Goal: Information Seeking & Learning: Learn about a topic

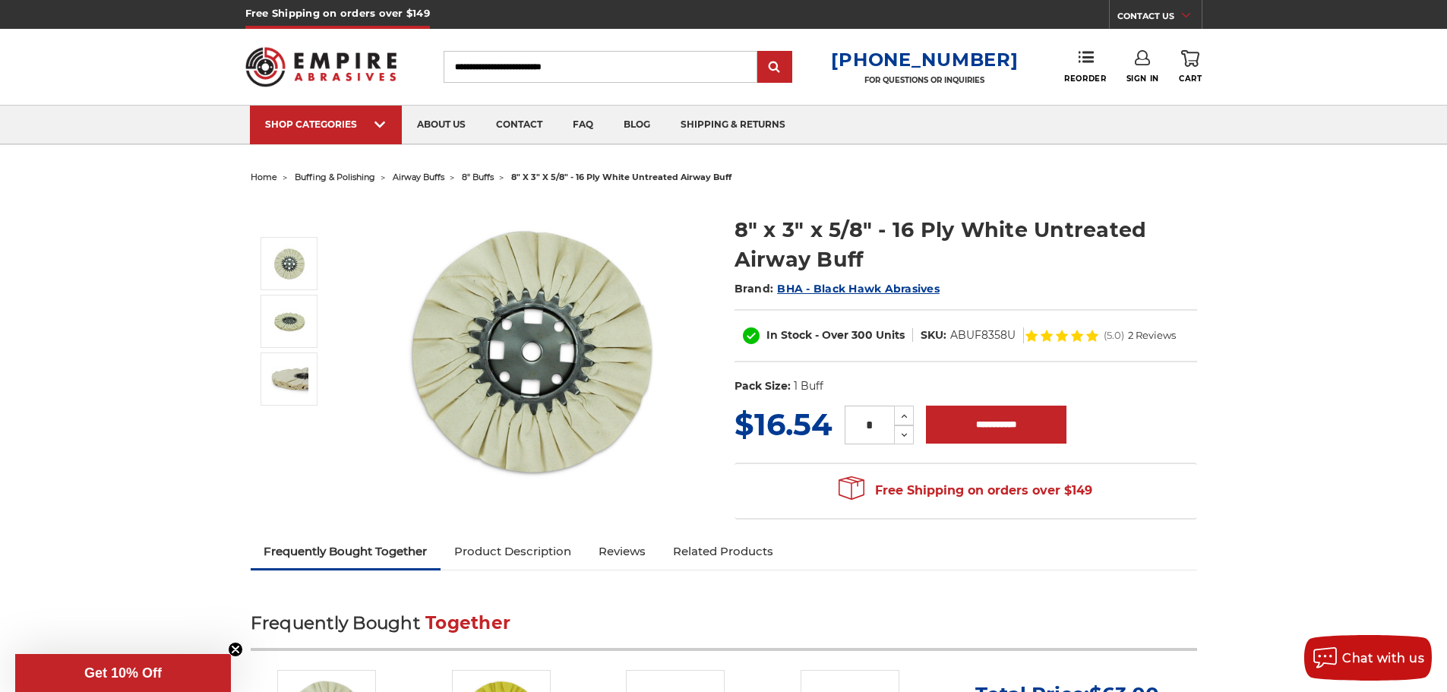
click at [422, 178] on span "airway buffs" at bounding box center [419, 177] width 52 height 11
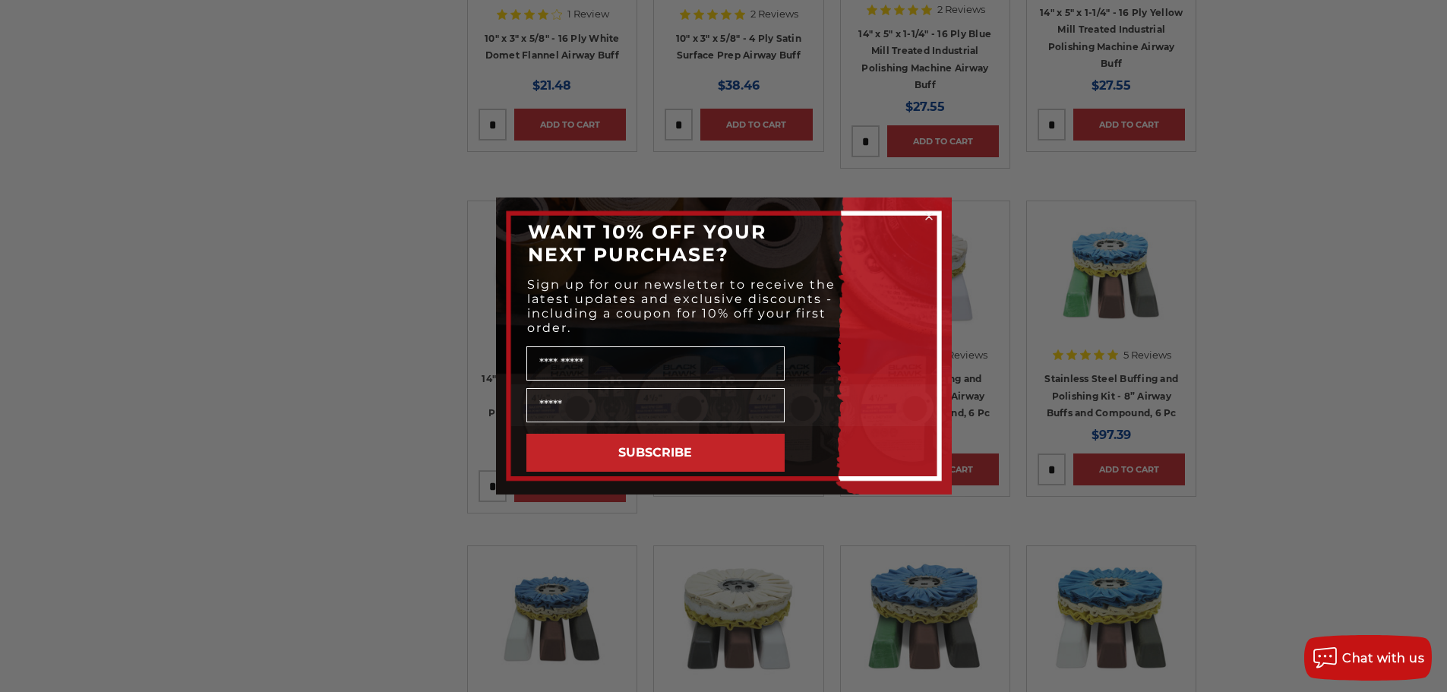
scroll to position [1139, 0]
click at [924, 214] on circle "Close dialog" at bounding box center [929, 217] width 14 height 14
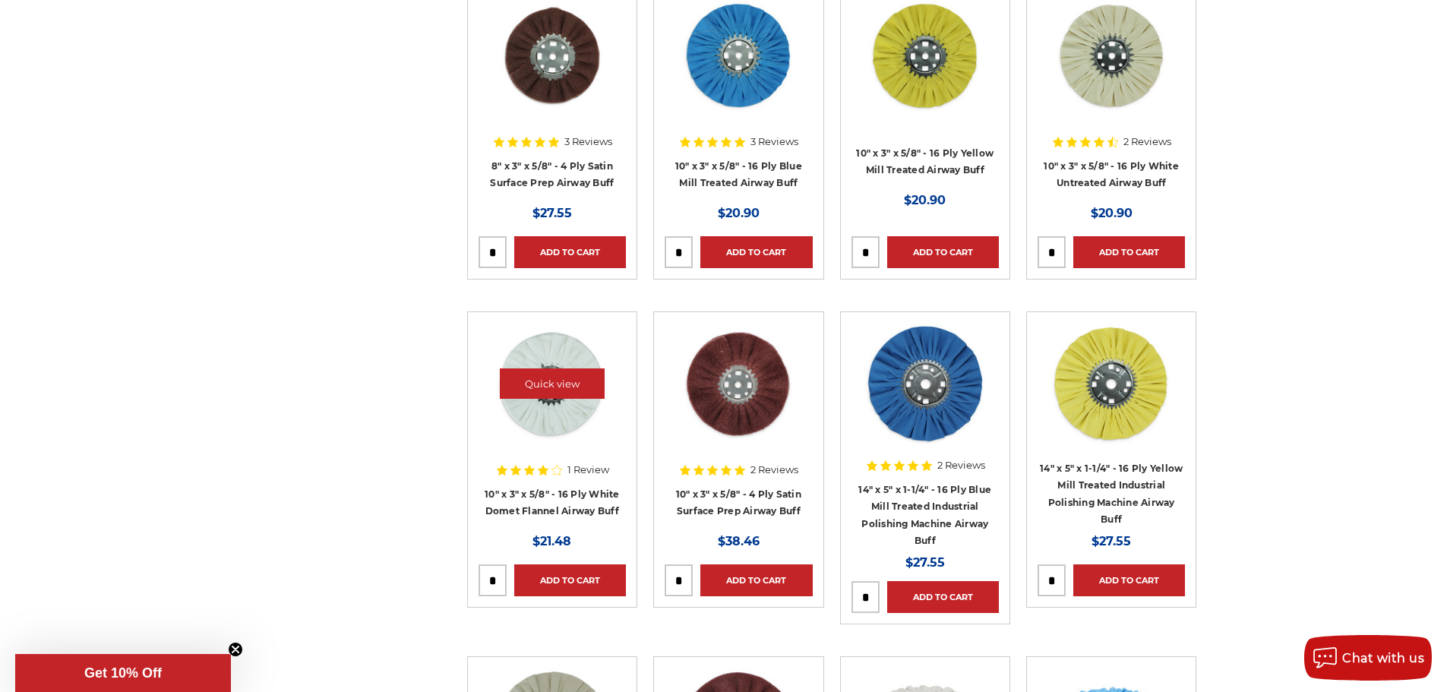
scroll to position [684, 0]
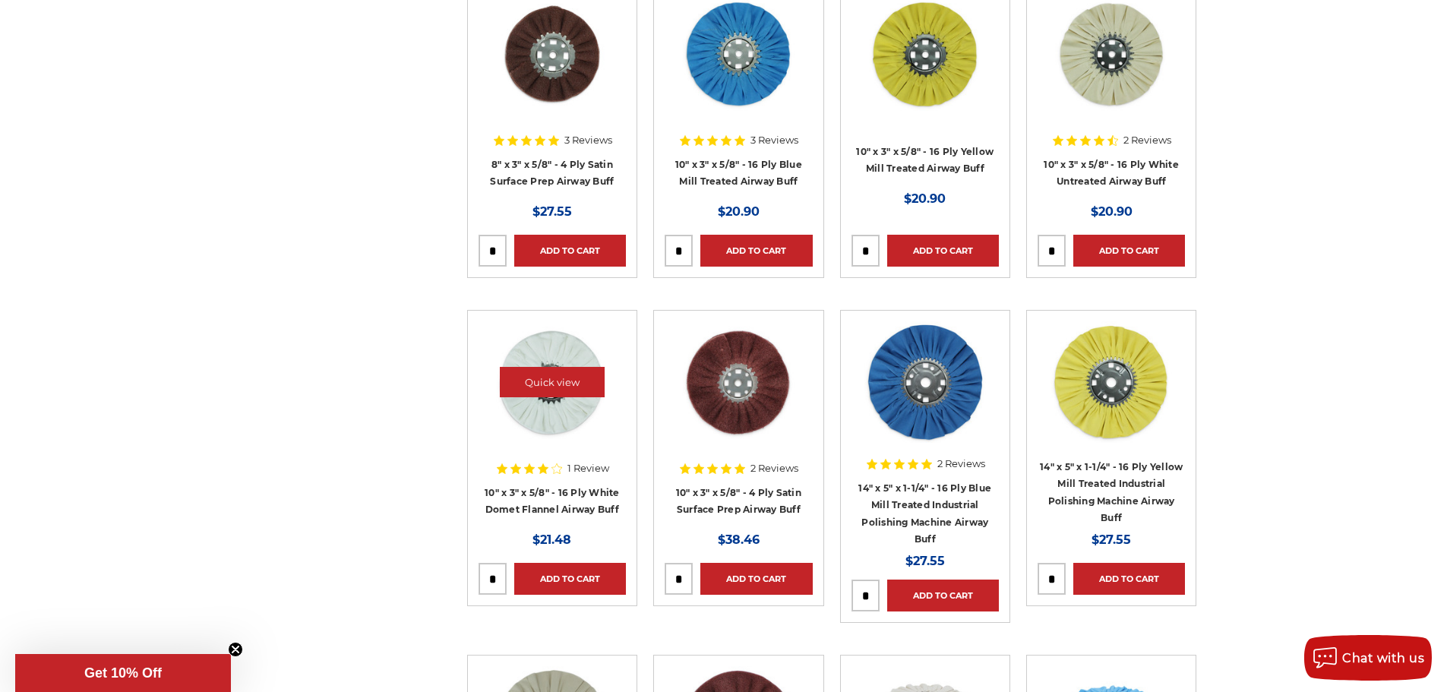
click at [561, 407] on img at bounding box center [553, 382] width 122 height 122
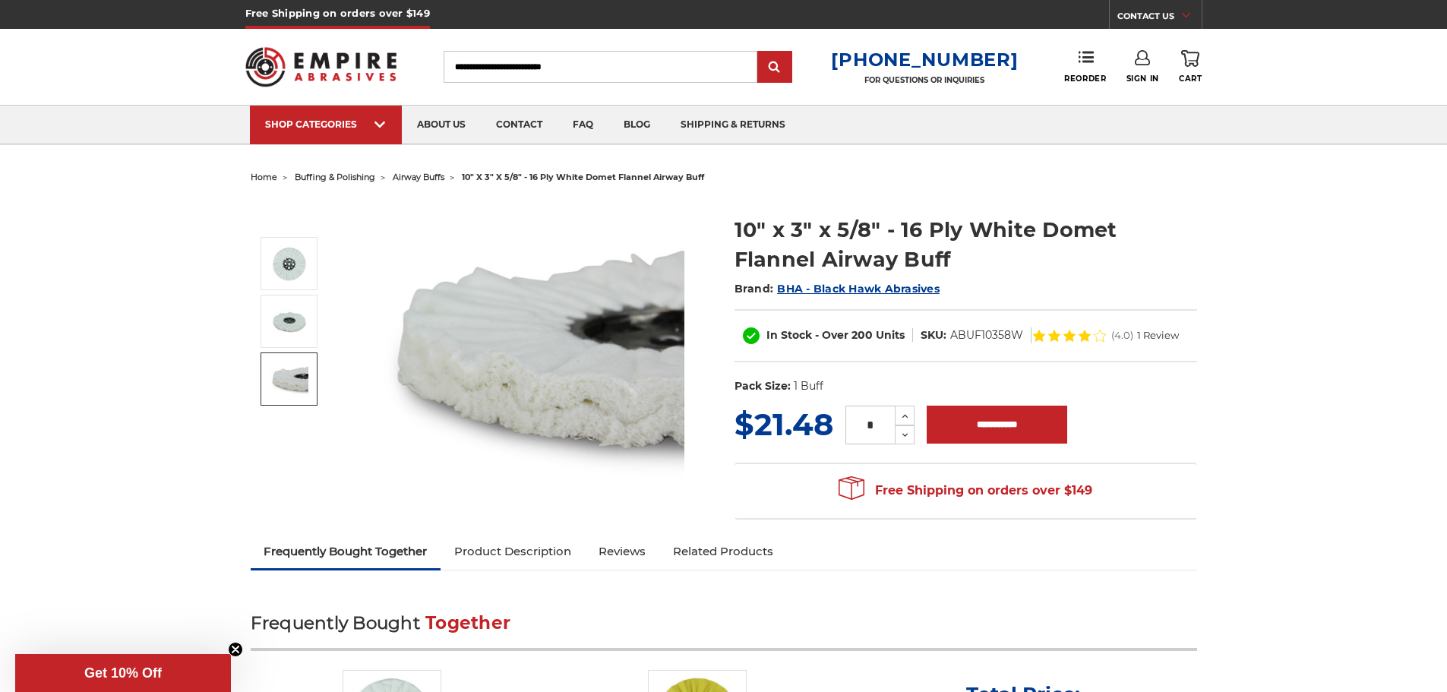
click at [294, 382] on img at bounding box center [289, 379] width 38 height 38
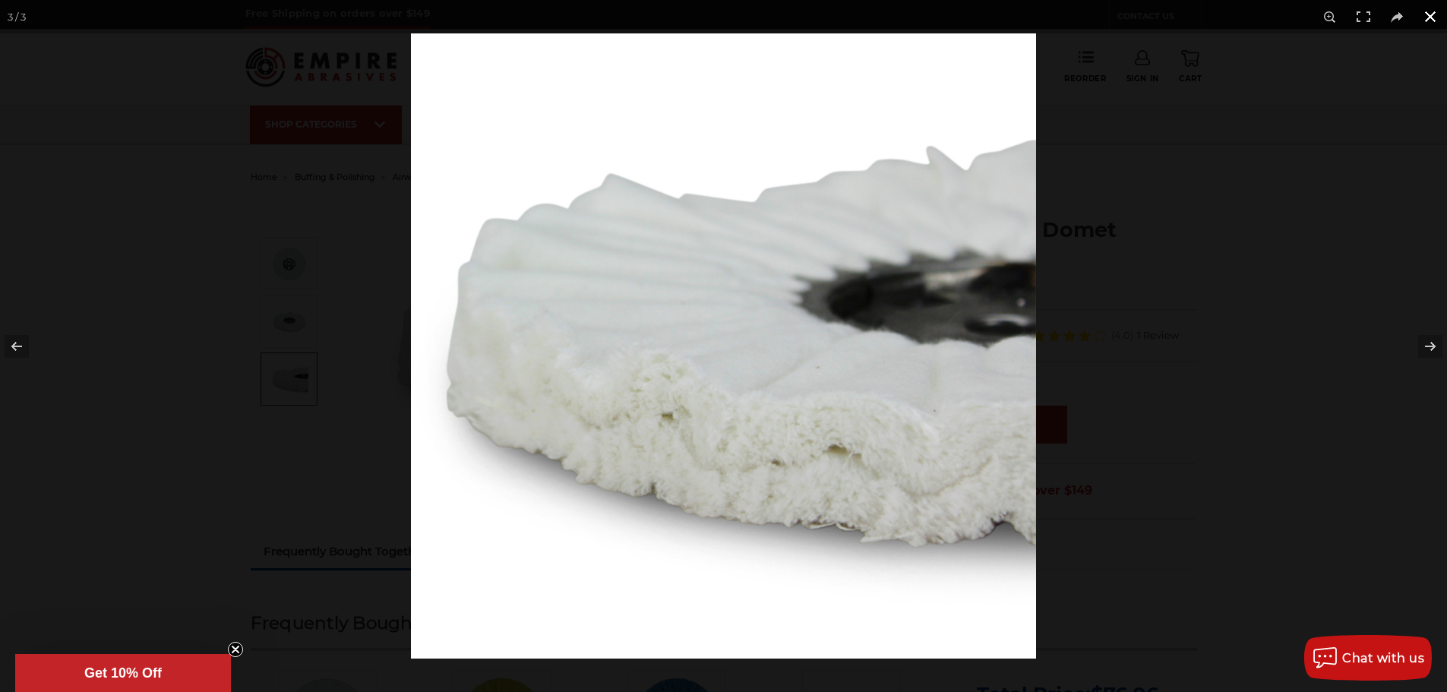
click at [1428, 14] on button at bounding box center [1430, 16] width 33 height 33
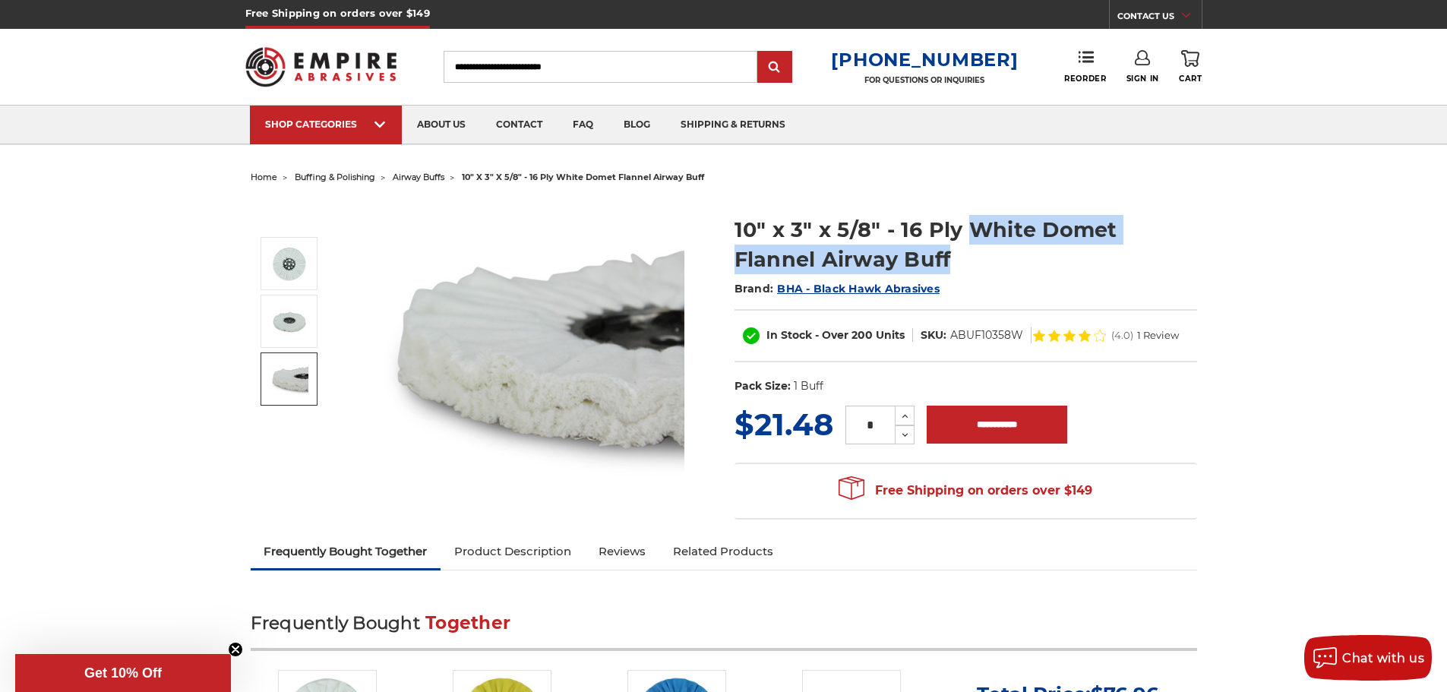
drag, startPoint x: 953, startPoint y: 262, endPoint x: 967, endPoint y: 220, distance: 44.9
click at [967, 220] on h1 "10" x 3" x 5/8" - 16 Ply White Domet Flannel Airway Buff" at bounding box center [966, 244] width 463 height 59
copy h1 "White Domet Flannel Airway Buff"
